Goal: Task Accomplishment & Management: Use online tool/utility

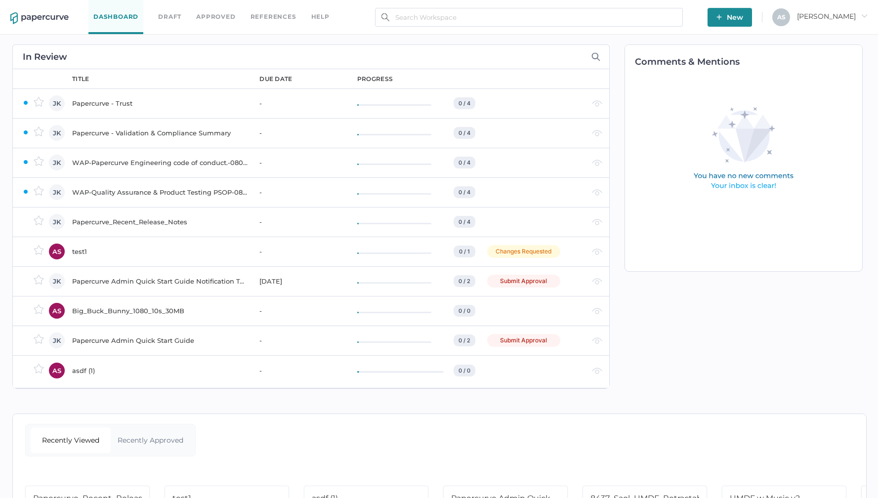
click at [864, 18] on icon "arrow_right" at bounding box center [863, 15] width 7 height 7
click at [845, 40] on span "Workspace" at bounding box center [816, 38] width 83 height 19
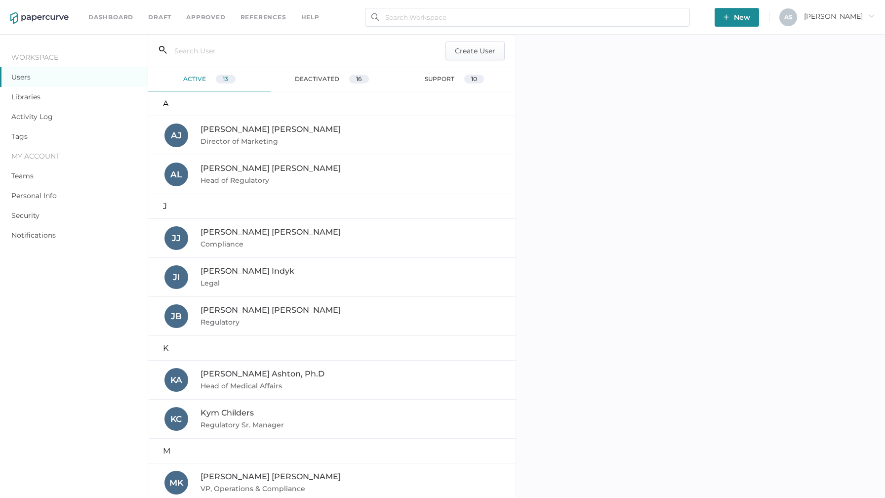
click at [37, 99] on link "Libraries" at bounding box center [25, 96] width 29 height 9
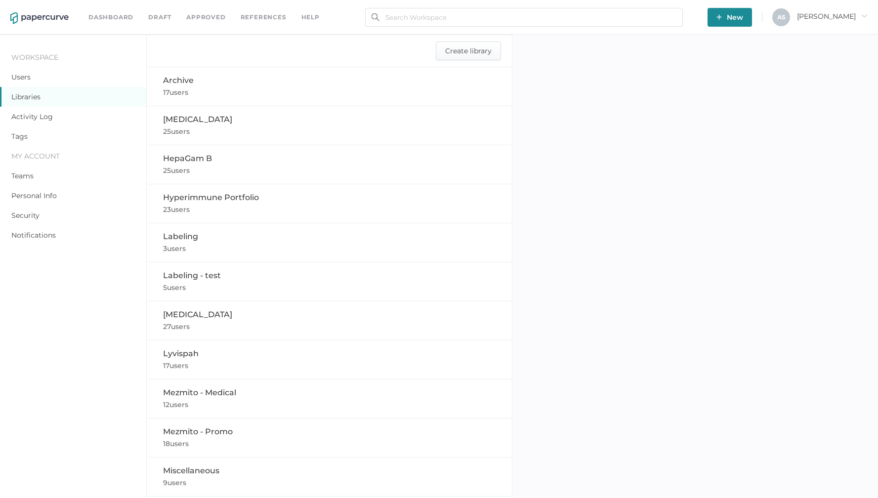
click at [273, 107] on div "Cytogam 25 users" at bounding box center [329, 125] width 364 height 39
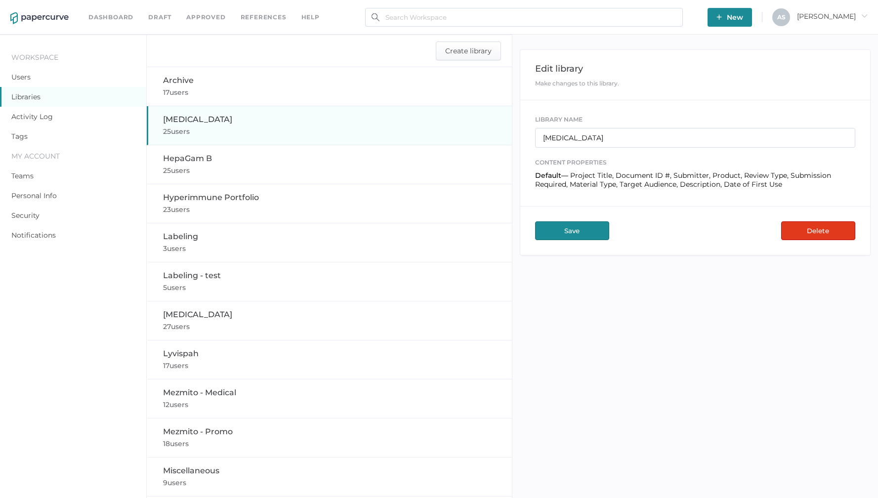
click at [266, 87] on div "Archive 17 users" at bounding box center [329, 87] width 333 height 24
type input "Archive"
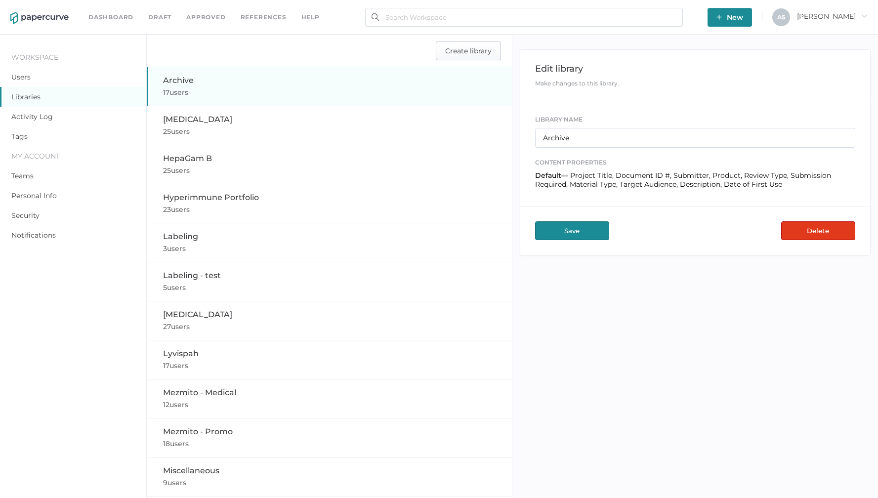
click at [483, 43] on span "Create library" at bounding box center [468, 51] width 46 height 18
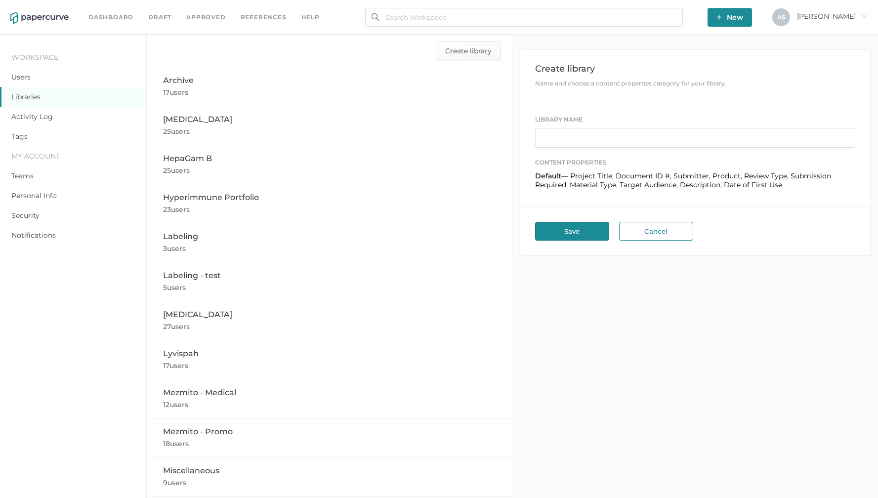
click at [113, 19] on link "Dashboard" at bounding box center [110, 17] width 45 height 11
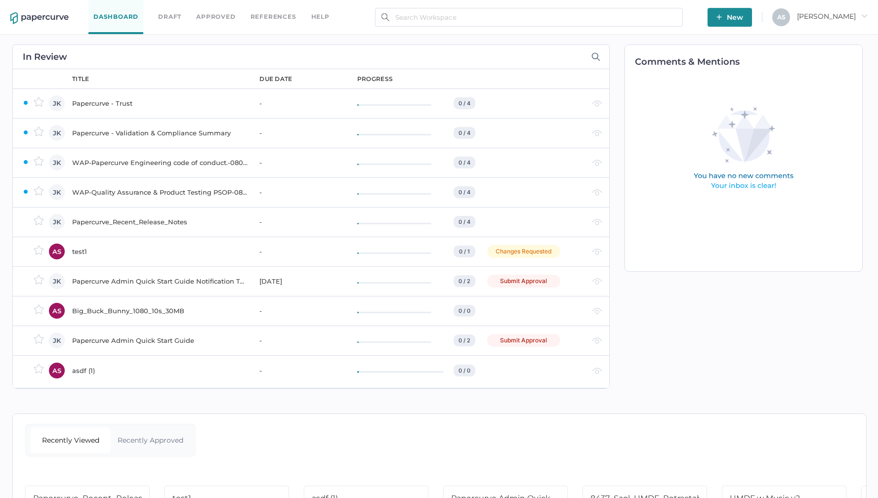
click at [125, 107] on div "Papercurve - Trust" at bounding box center [159, 103] width 175 height 12
click at [146, 193] on div "Papercurve - Trust" at bounding box center [159, 192] width 175 height 12
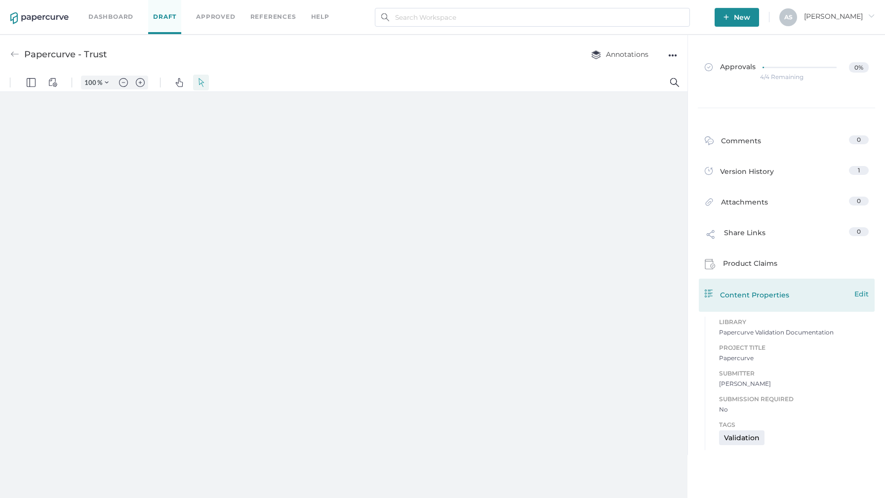
click at [860, 296] on span "Edit" at bounding box center [861, 293] width 14 height 11
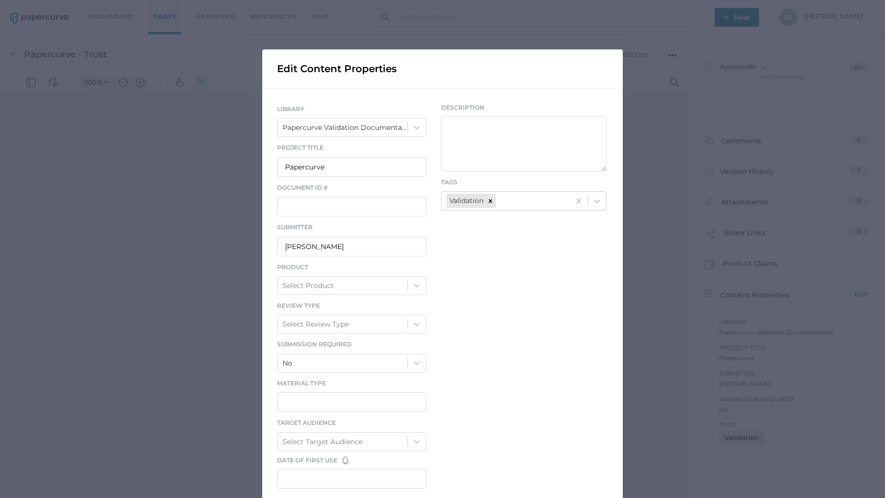
click at [513, 247] on div "LIBRARY Papercurve Validation Documentation Project Title Papercurve Document I…" at bounding box center [442, 298] width 361 height 420
type input "357"
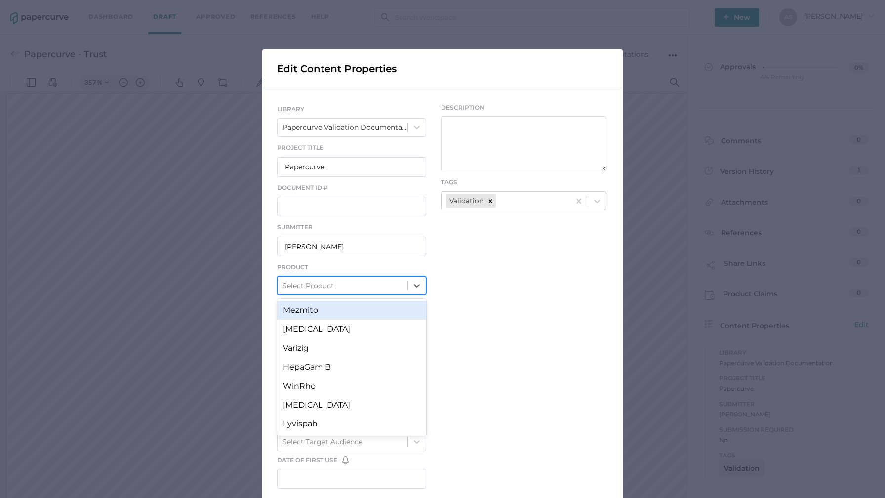
click at [330, 280] on div "Select Product" at bounding box center [343, 285] width 130 height 17
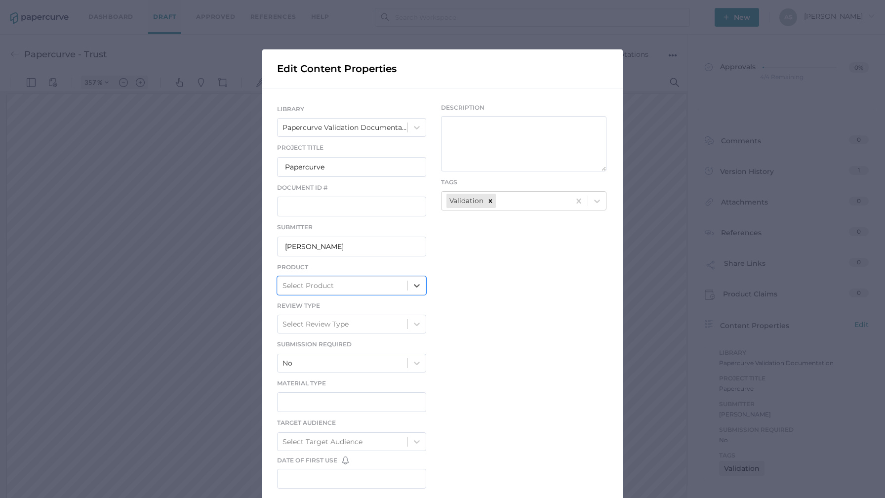
click at [449, 309] on div "LIBRARY Papercurve Validation Documentation Project Title Papercurve Document I…" at bounding box center [442, 298] width 361 height 420
click at [380, 207] on input "text" at bounding box center [351, 207] width 149 height 20
click at [369, 359] on div "No" at bounding box center [343, 363] width 130 height 17
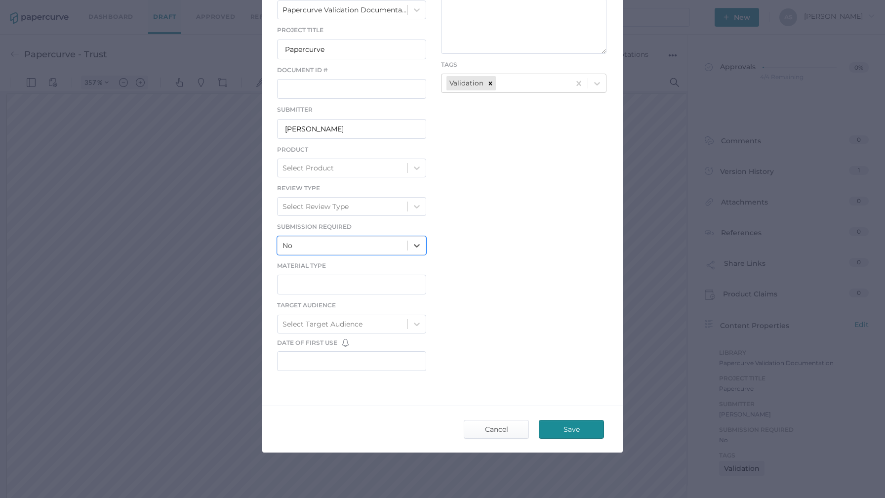
scroll to position [119, 0]
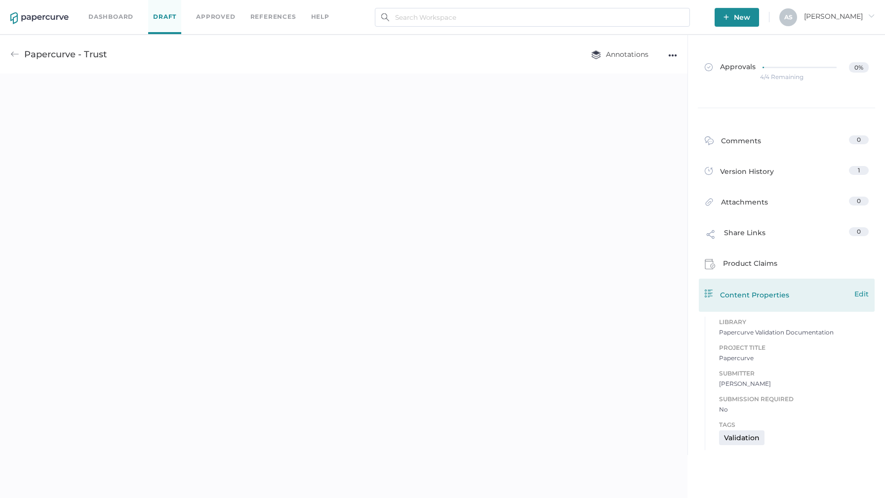
click at [861, 294] on span "Edit" at bounding box center [861, 293] width 14 height 11
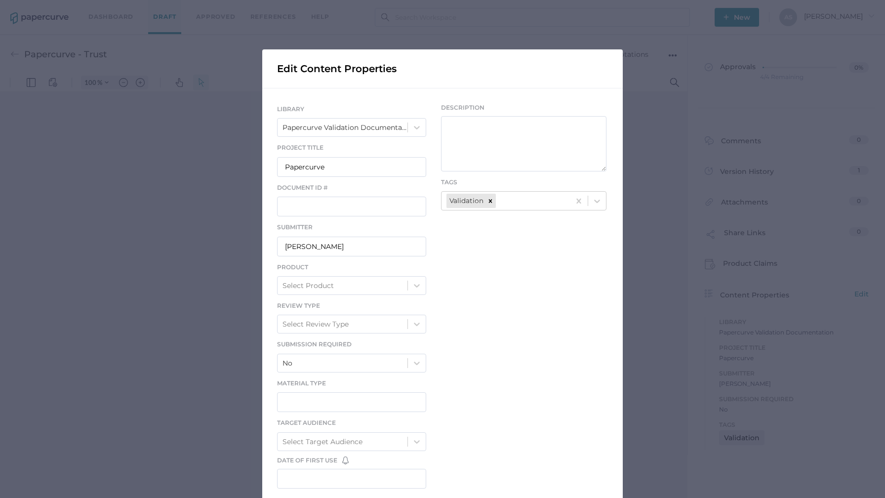
type input "357"
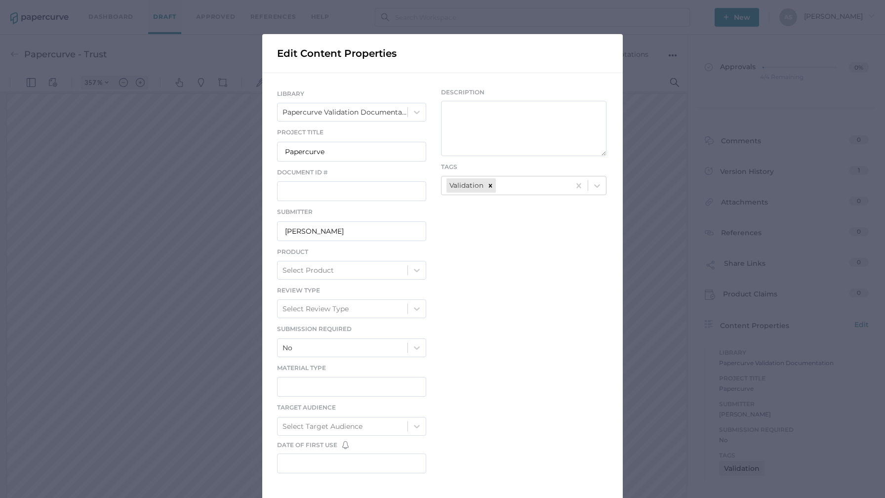
scroll to position [58, 0]
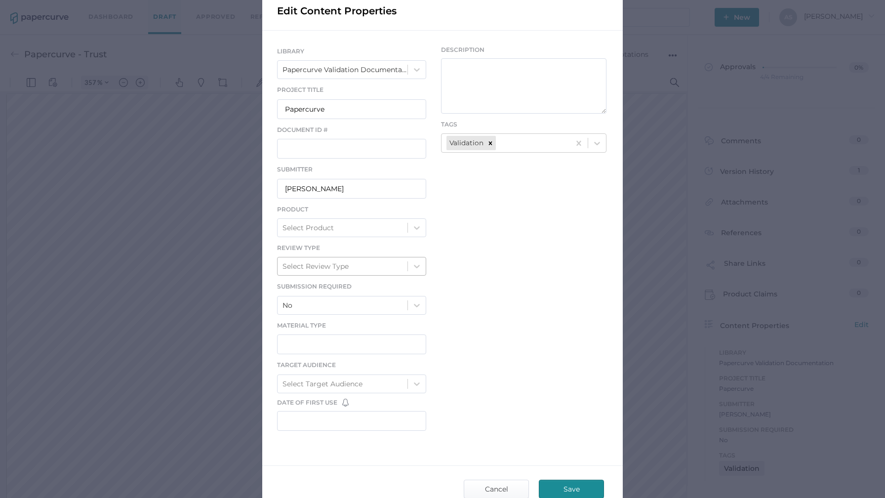
click at [332, 264] on div "Select Review Type" at bounding box center [316, 266] width 66 height 11
